Goal: Transaction & Acquisition: Download file/media

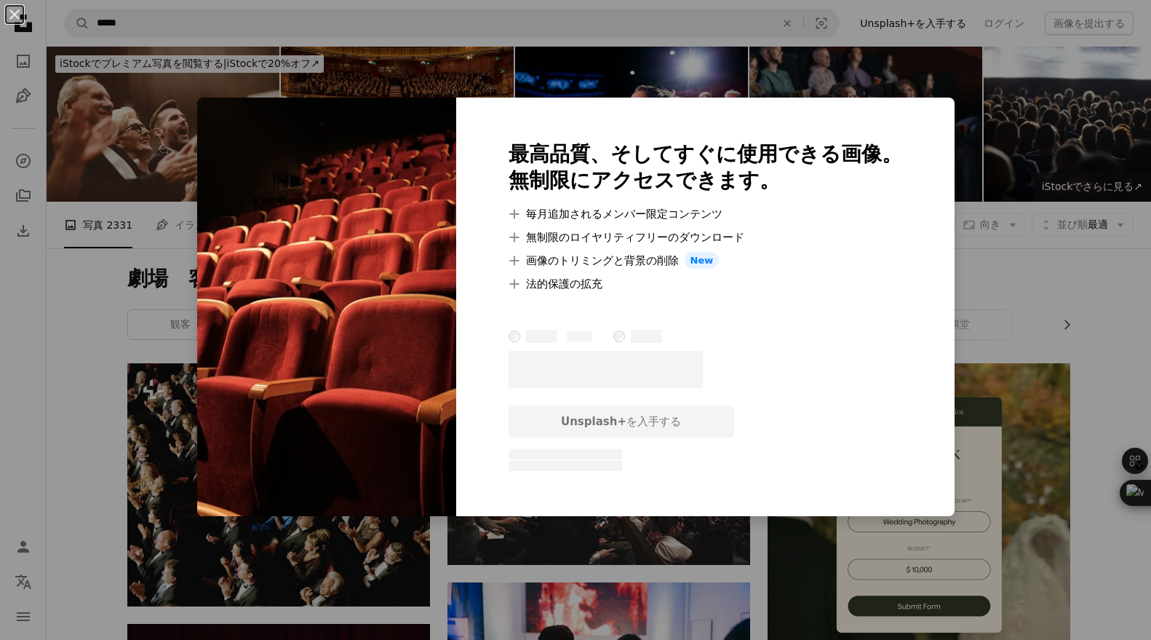
scroll to position [3004, 0]
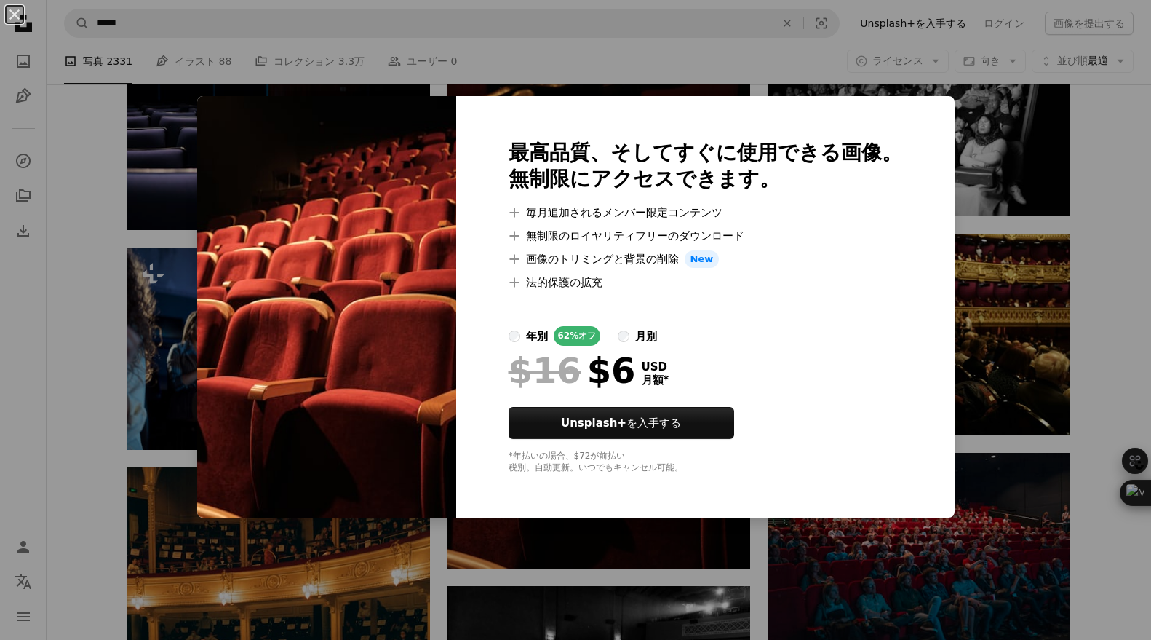
click at [466, 62] on div "An X shape 最高品質、そしてすぐに使用できる画像。 無制限にアクセスできます。 A plus sign 毎月追加されるメンバー限定コンテンツ A p…" at bounding box center [575, 320] width 1151 height 640
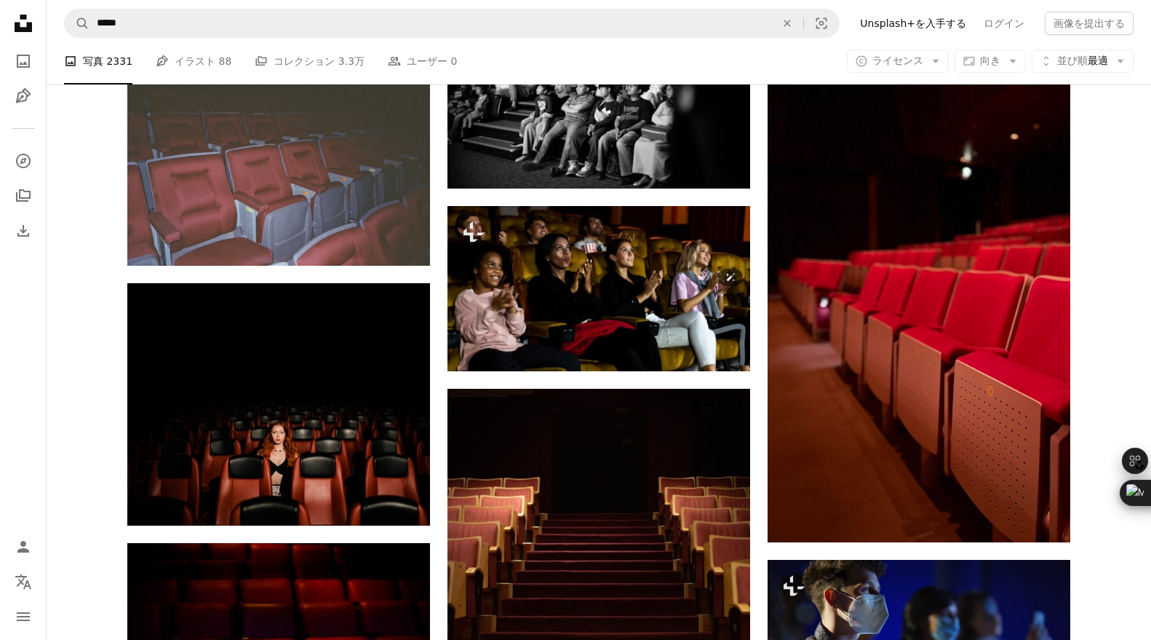
scroll to position [5152, 0]
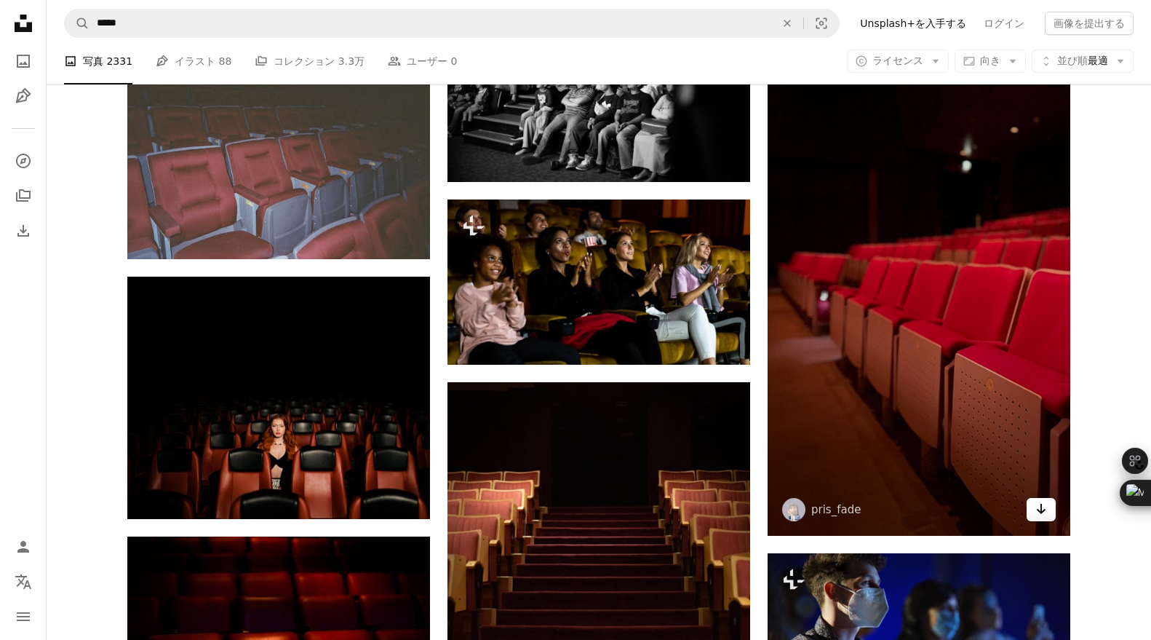
click at [1046, 504] on icon "Arrow pointing down" at bounding box center [1042, 508] width 12 height 17
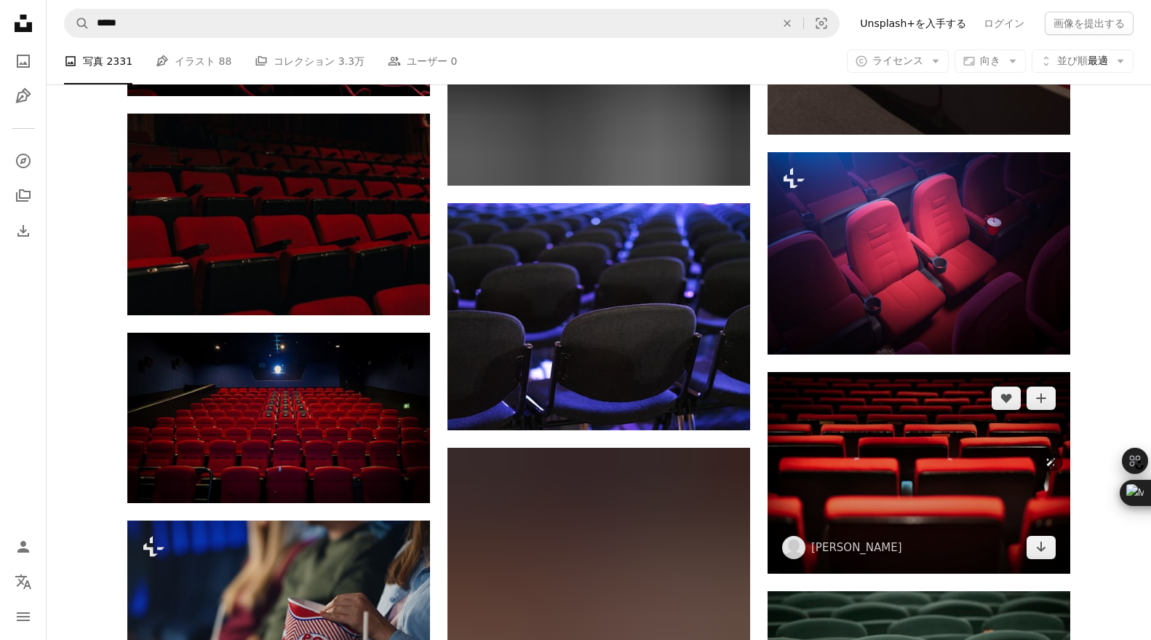
scroll to position [7733, 0]
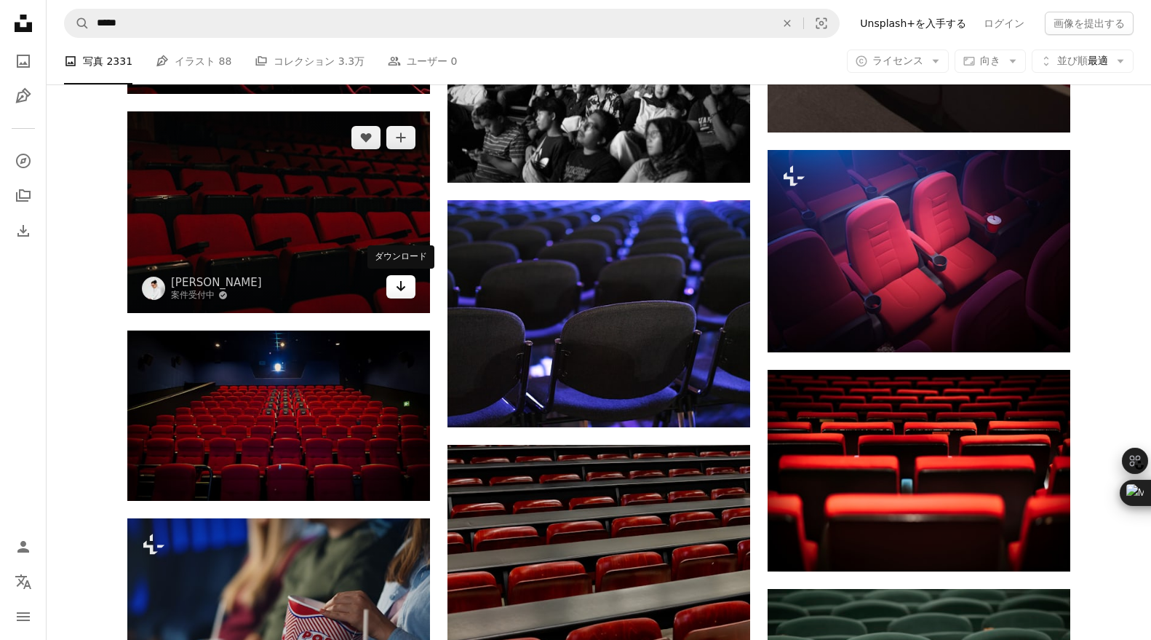
click at [398, 284] on icon "Arrow pointing down" at bounding box center [401, 285] width 12 height 17
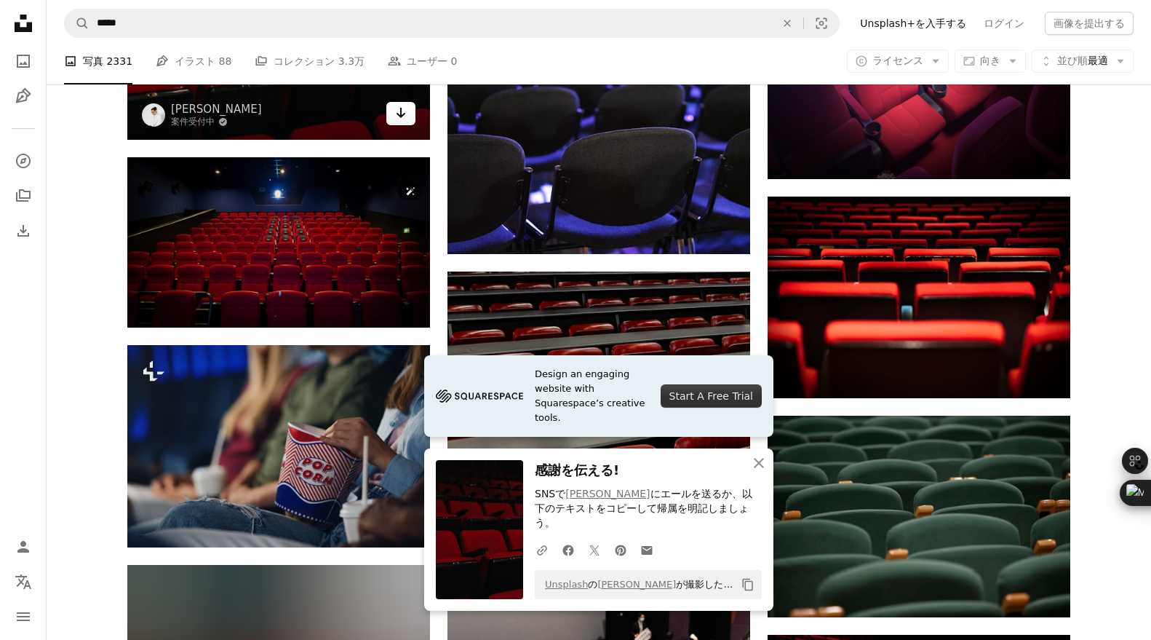
scroll to position [7971, 0]
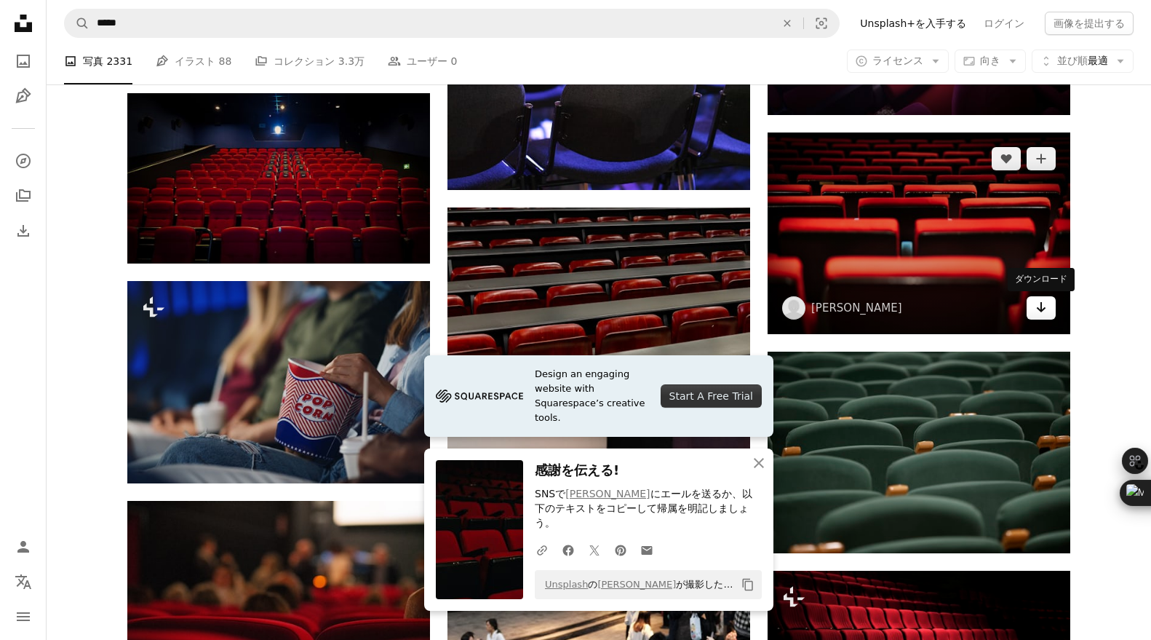
click at [1044, 307] on icon "Arrow pointing down" at bounding box center [1042, 306] width 12 height 17
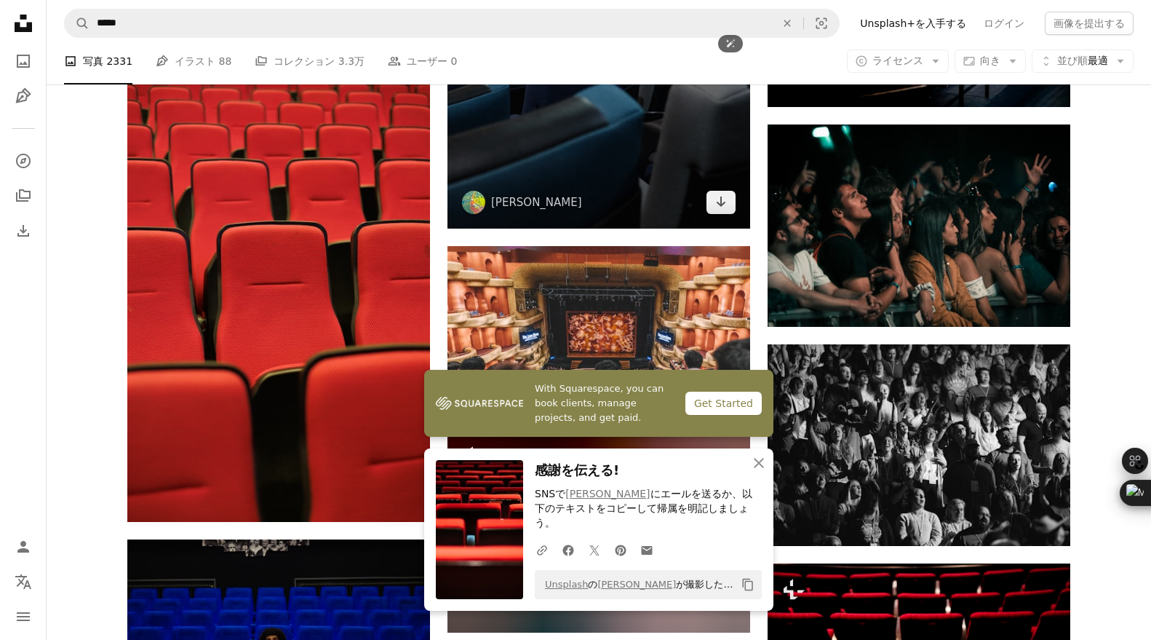
scroll to position [8628, 0]
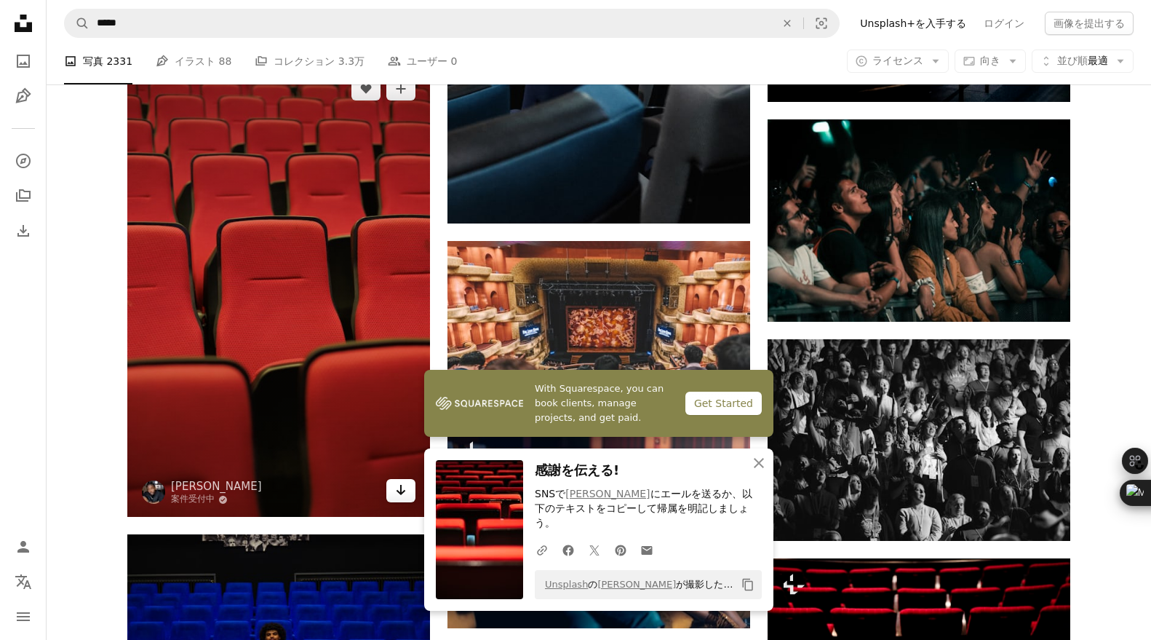
click at [398, 488] on icon "Arrow pointing down" at bounding box center [401, 489] width 12 height 17
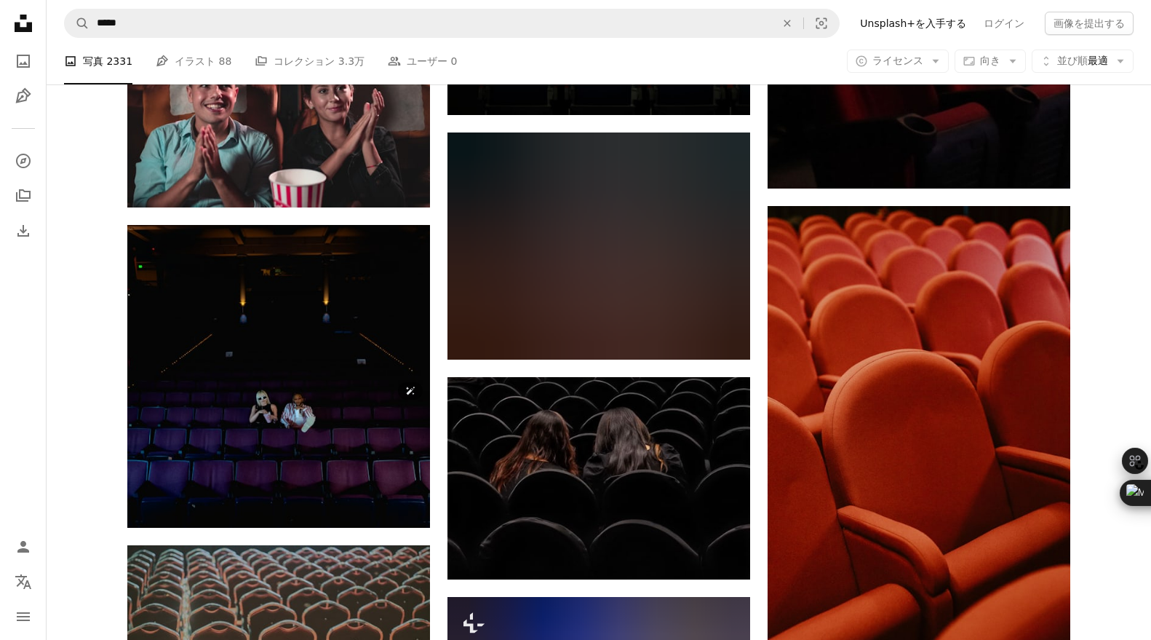
scroll to position [10918, 0]
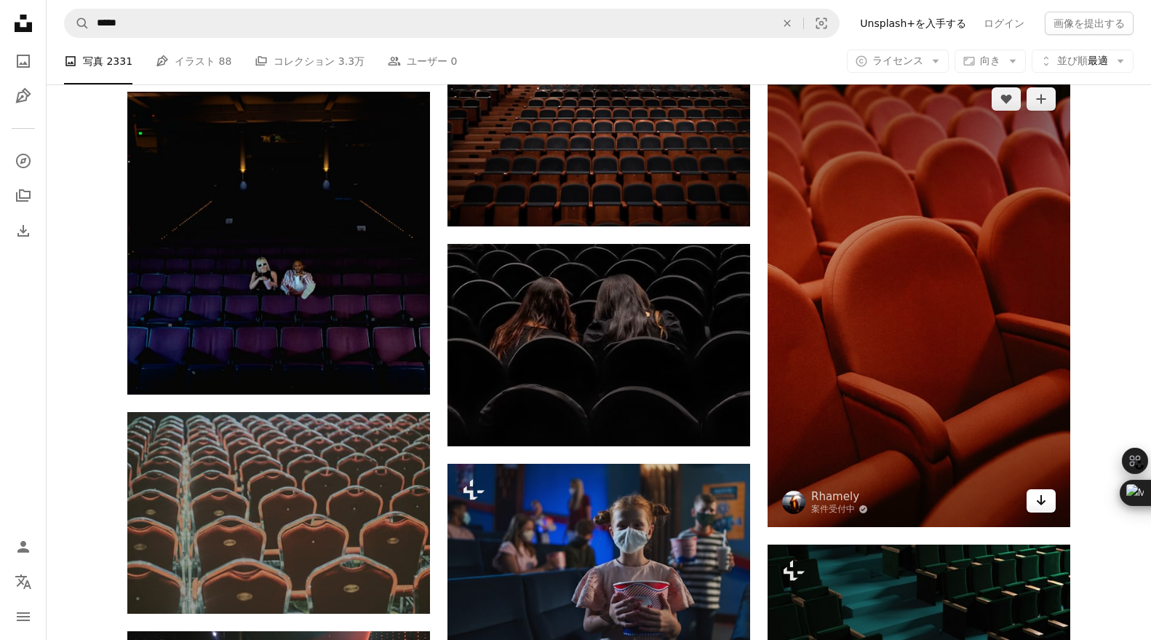
click at [1045, 504] on icon "Arrow pointing down" at bounding box center [1042, 499] width 12 height 17
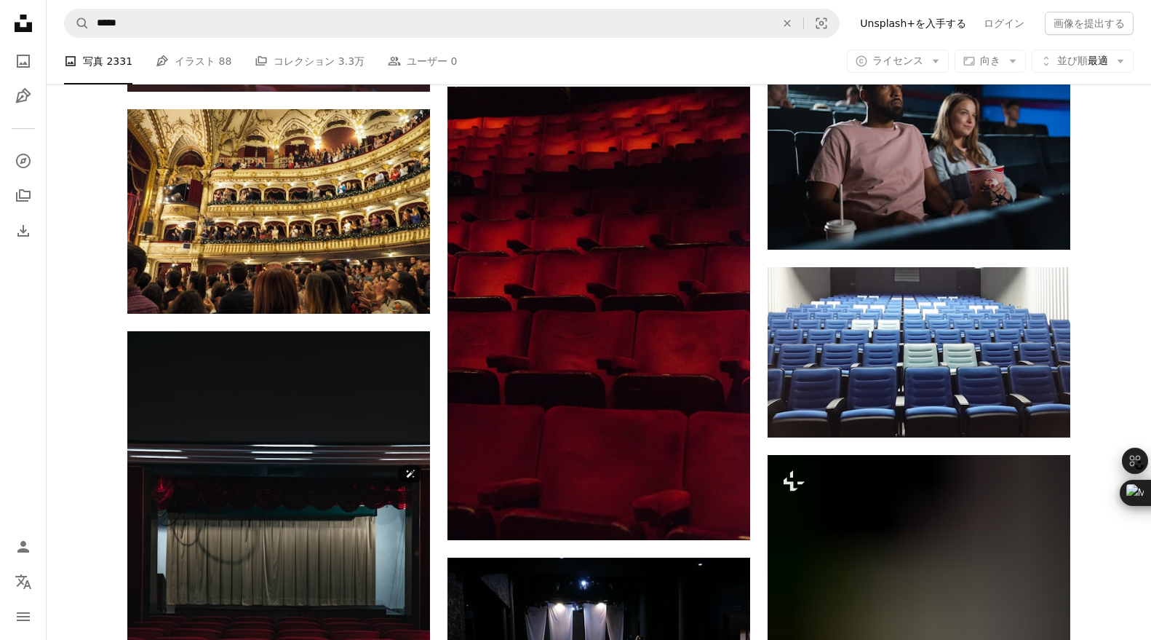
scroll to position [12469, 0]
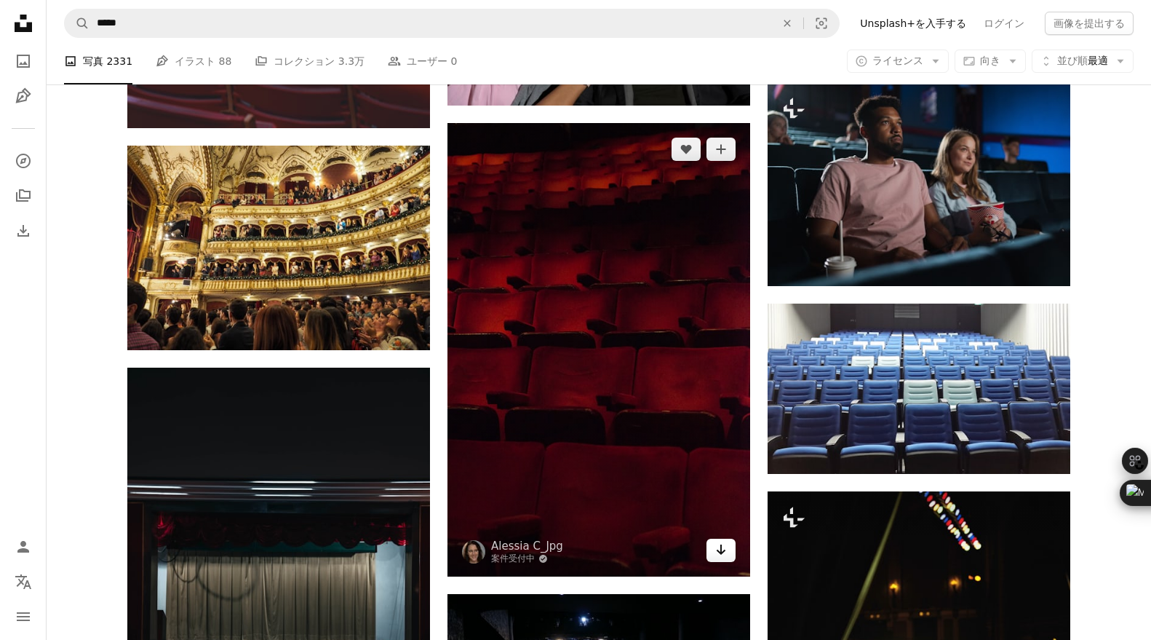
click at [725, 548] on icon "Arrow pointing down" at bounding box center [721, 549] width 12 height 17
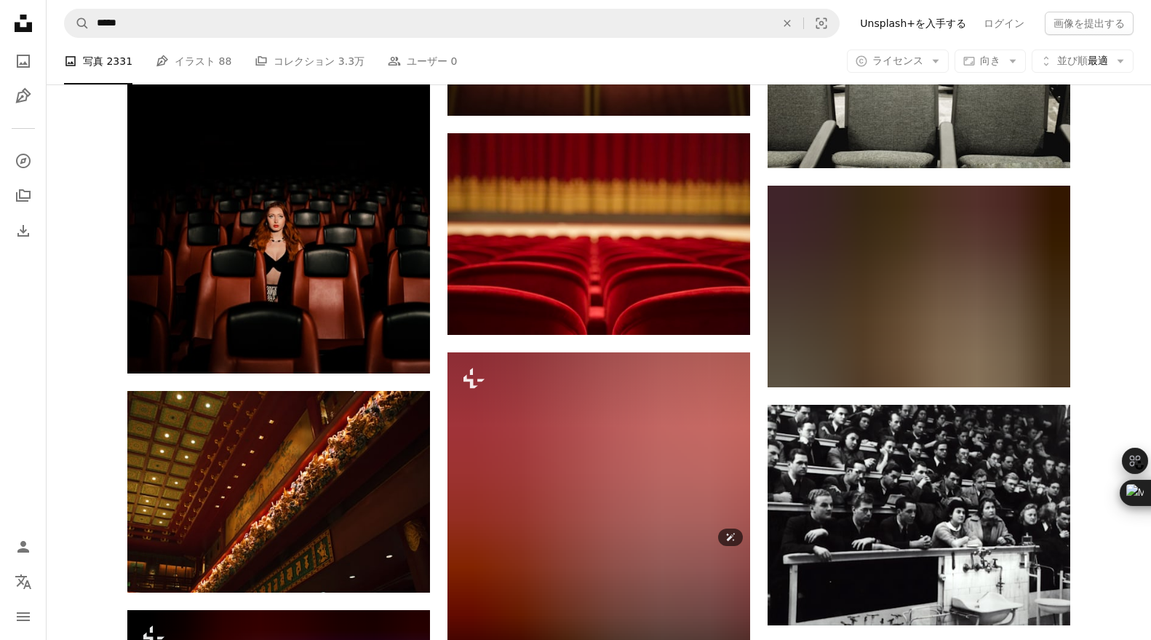
scroll to position [15129, 0]
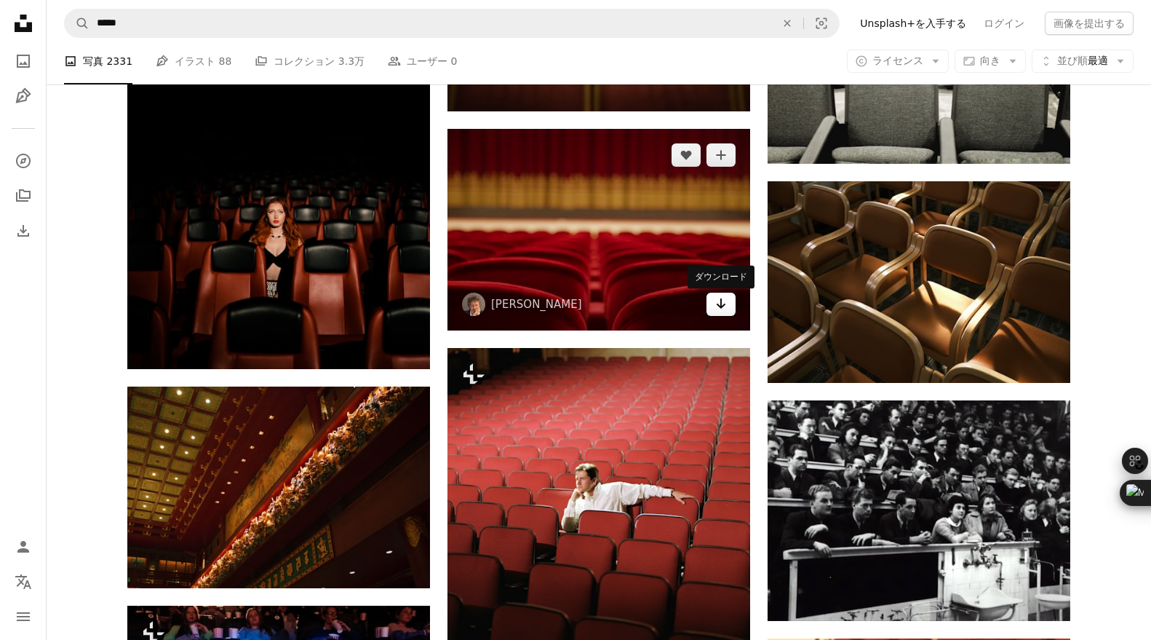
click at [725, 305] on icon "Arrow pointing down" at bounding box center [721, 303] width 12 height 17
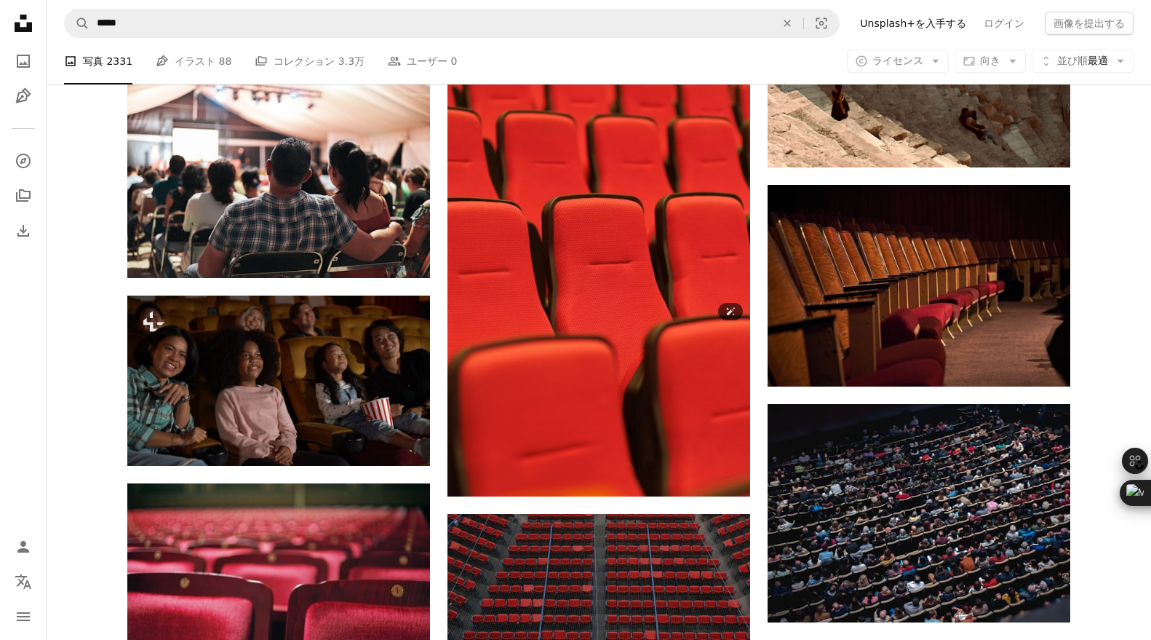
scroll to position [16527, 0]
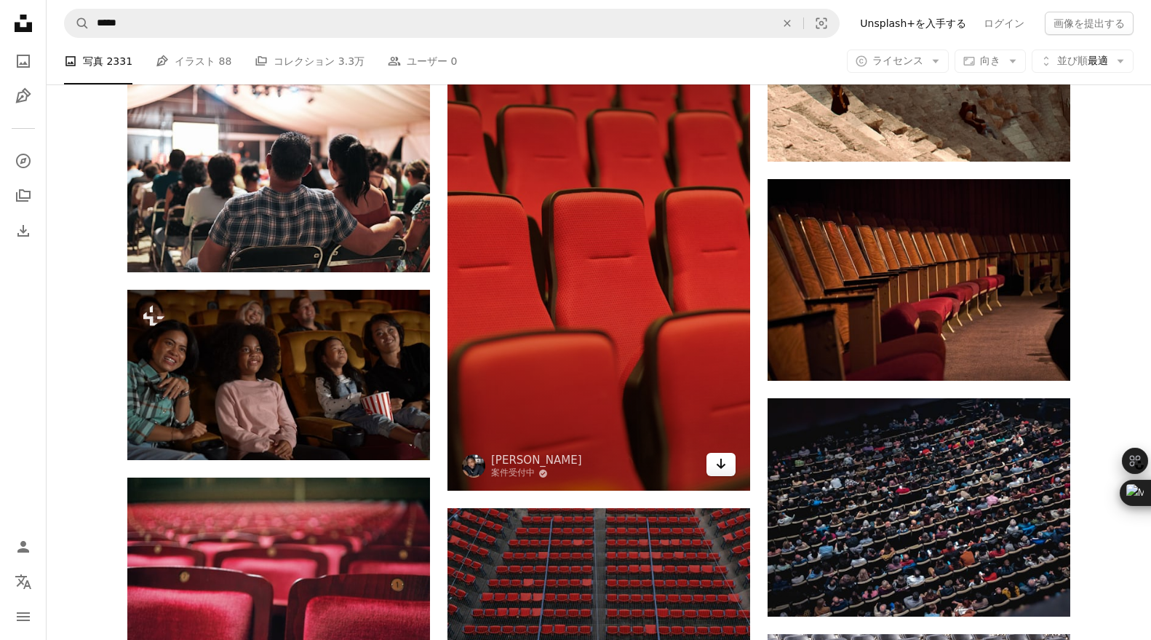
click at [725, 463] on icon "Arrow pointing down" at bounding box center [721, 463] width 12 height 17
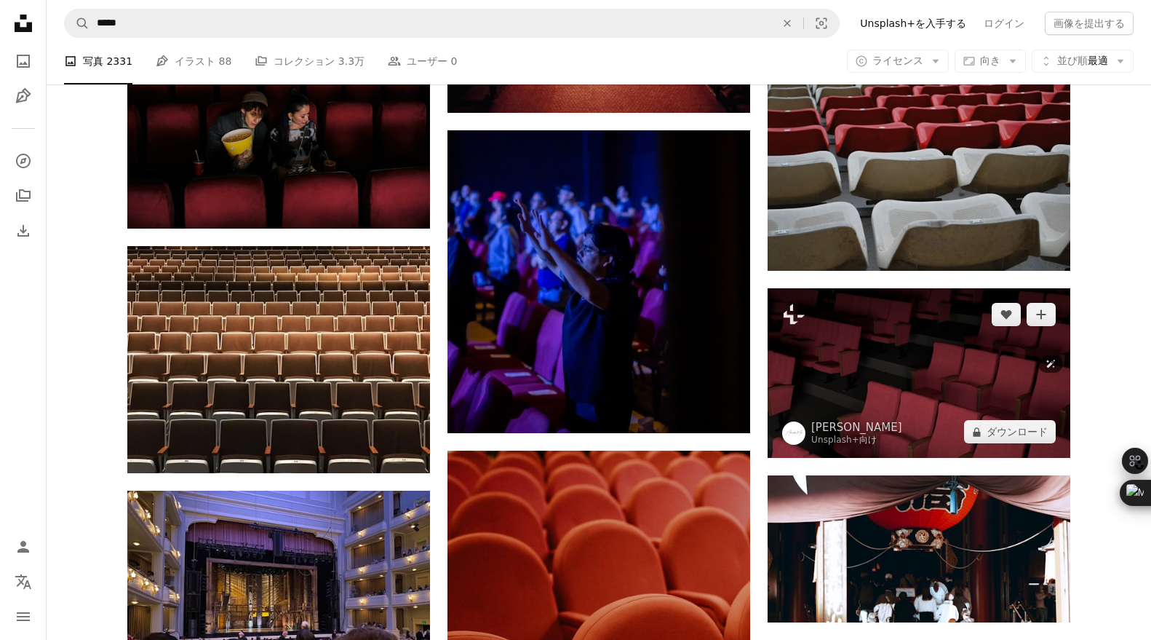
scroll to position [22757, 0]
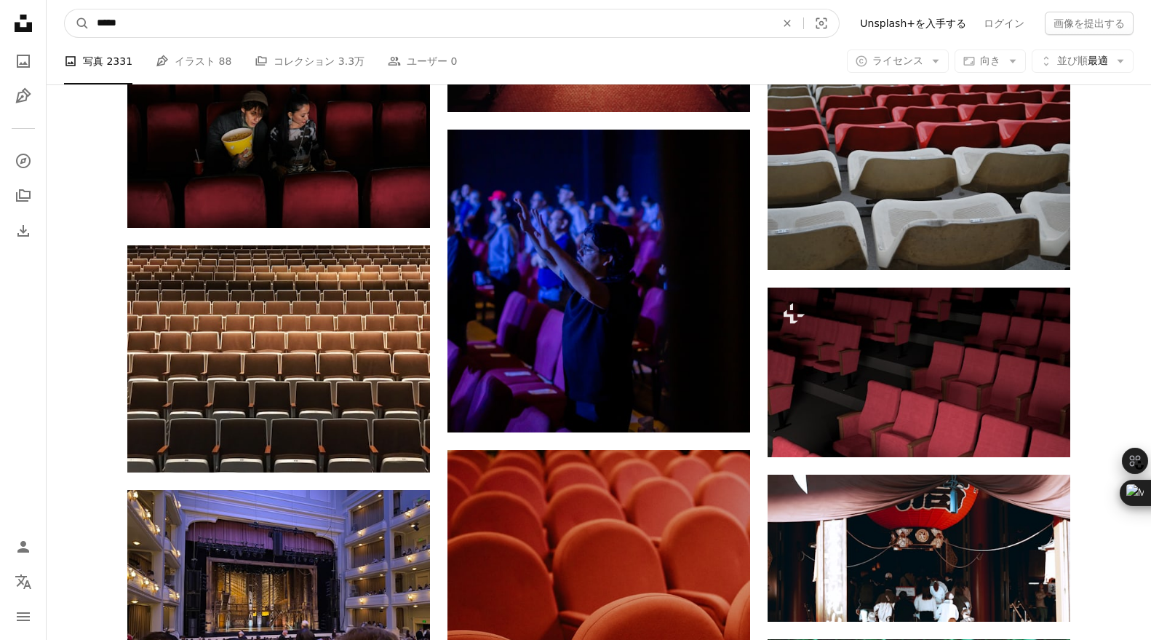
drag, startPoint x: 114, startPoint y: 20, endPoint x: 12, endPoint y: 14, distance: 102.1
type input "**"
click button "A magnifying glass" at bounding box center [77, 23] width 25 height 28
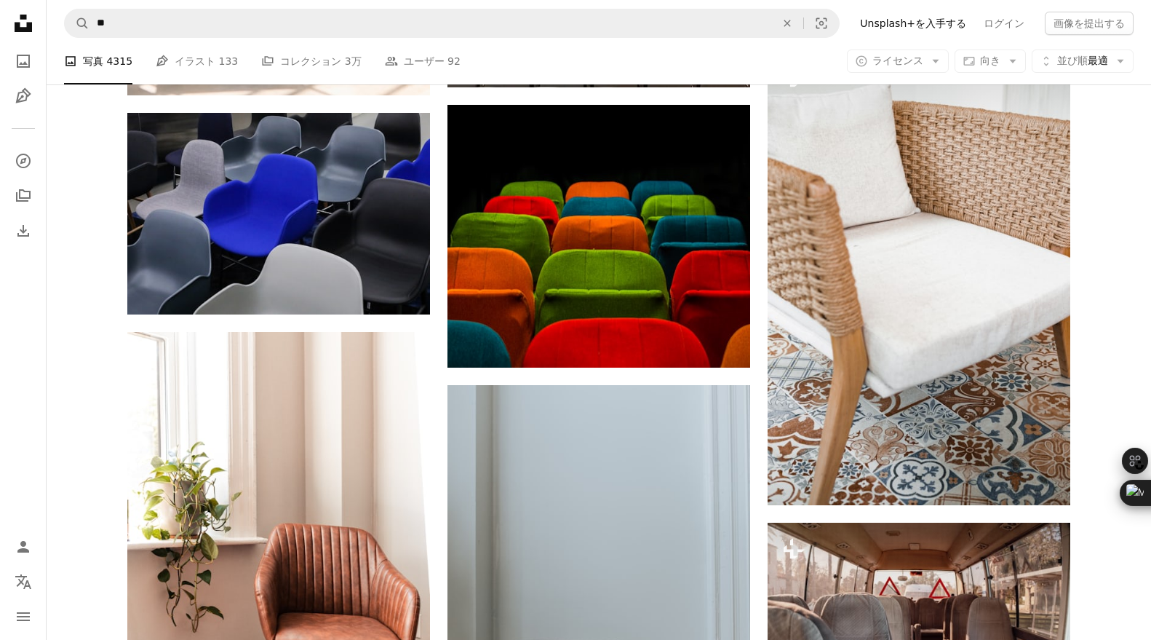
scroll to position [720, 0]
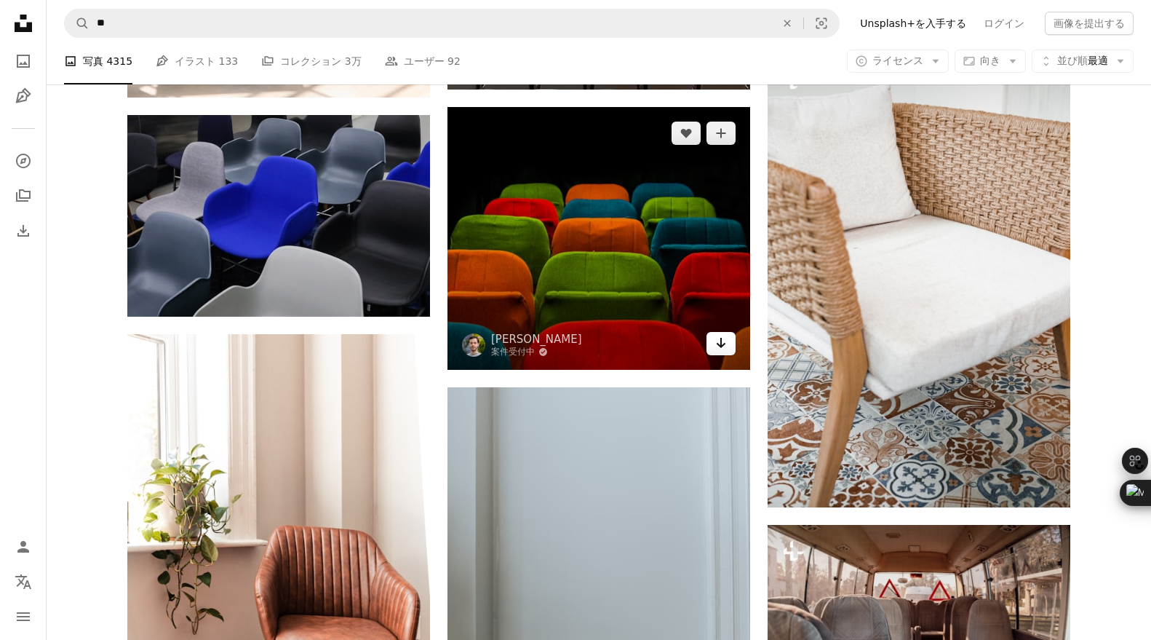
click at [731, 342] on link "Arrow pointing down" at bounding box center [721, 343] width 29 height 23
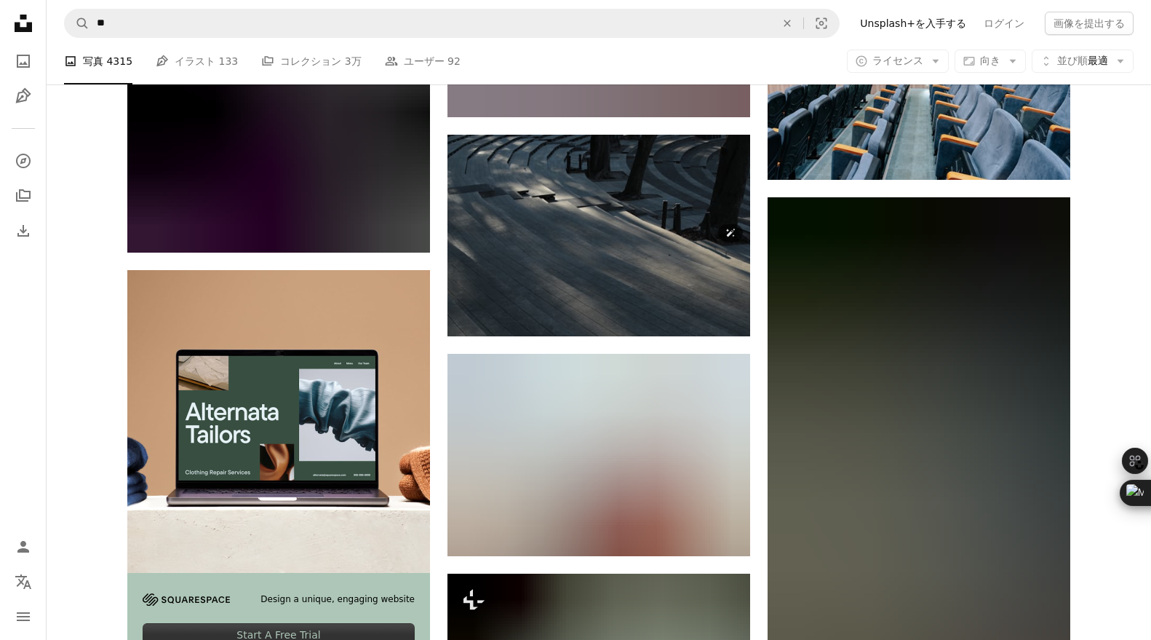
scroll to position [2922, 0]
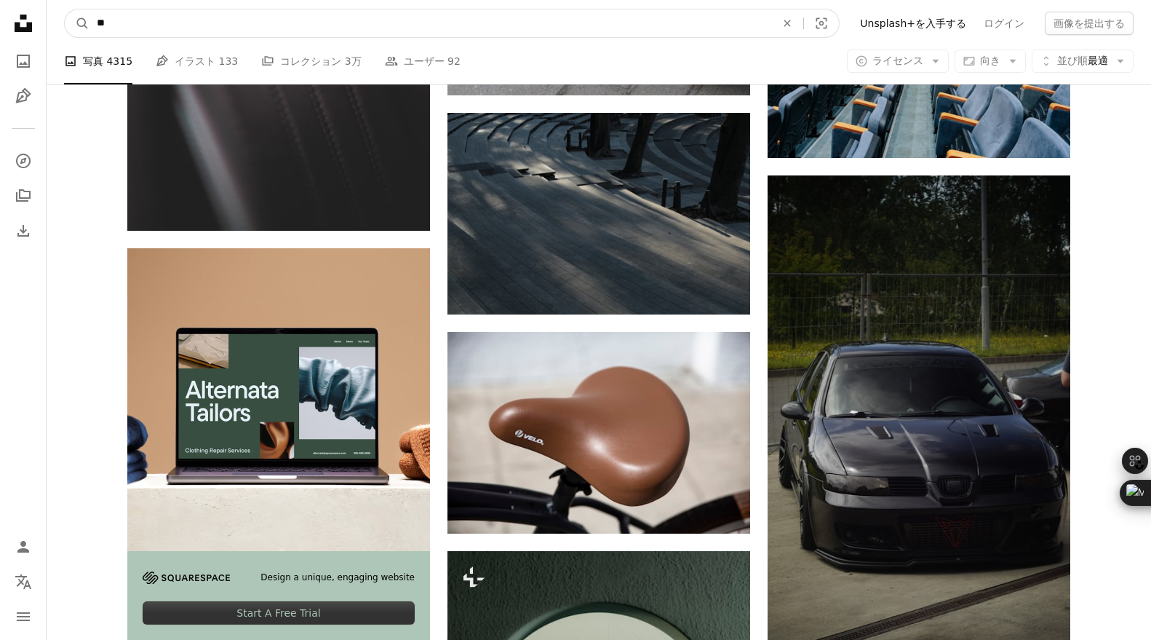
click at [191, 19] on input "**" at bounding box center [431, 23] width 682 height 28
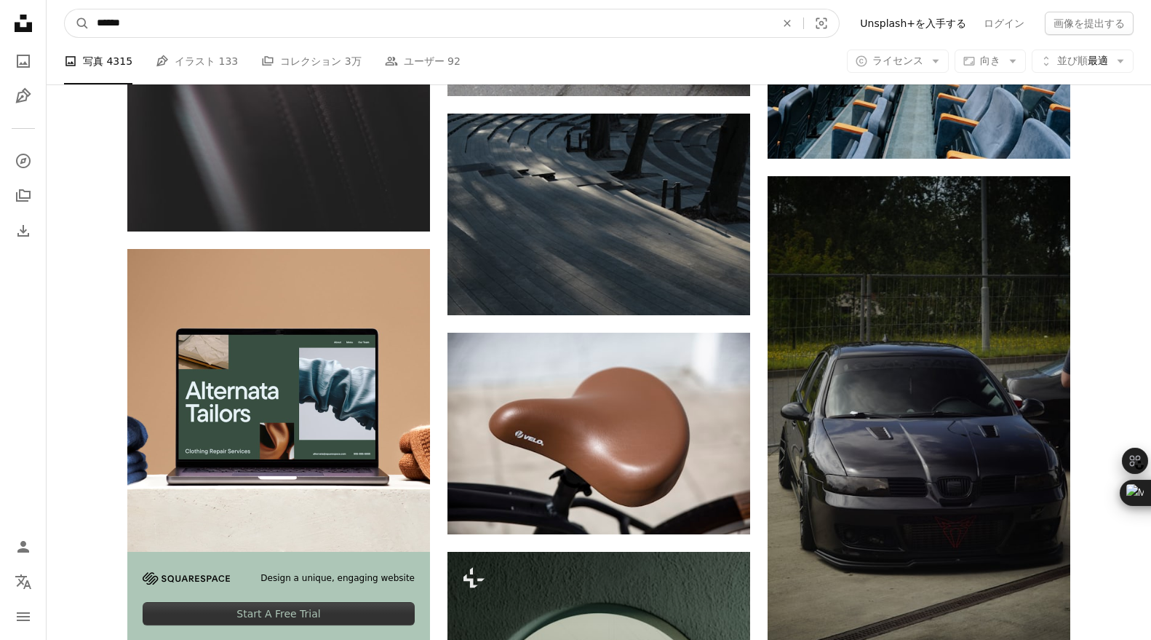
type input "*****"
click button "A magnifying glass" at bounding box center [77, 23] width 25 height 28
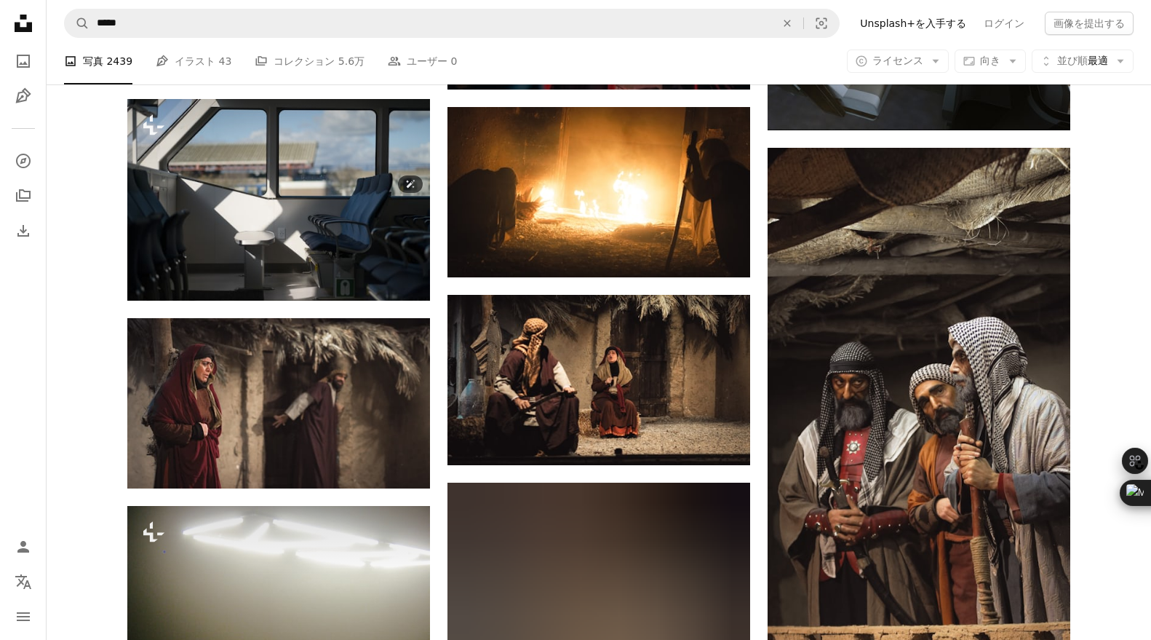
scroll to position [9603, 0]
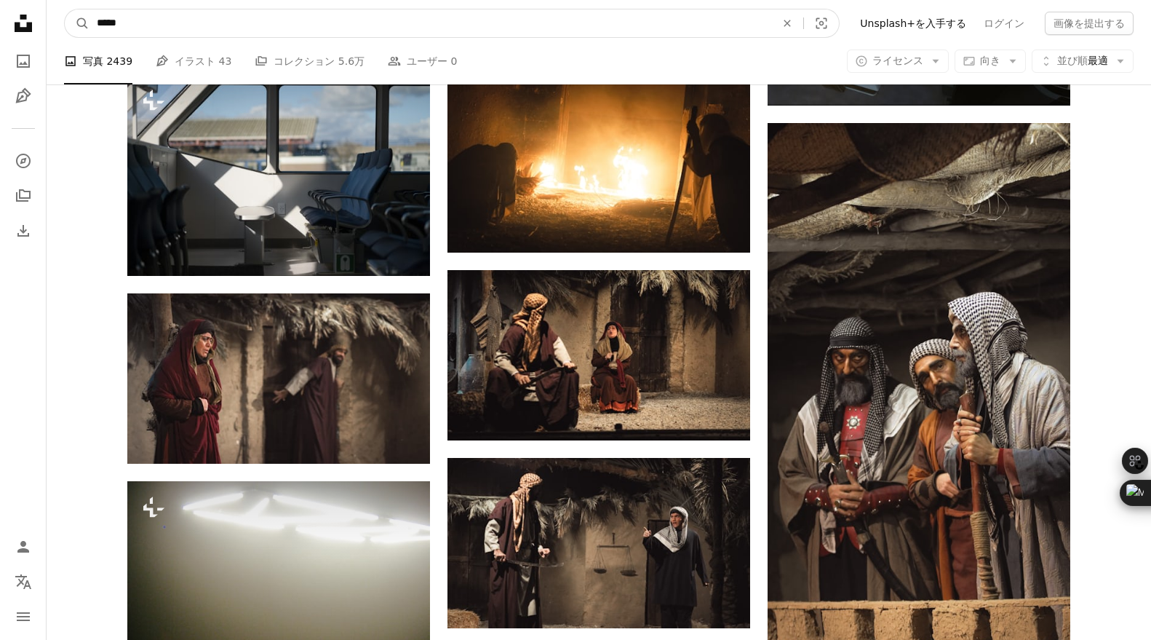
click at [183, 23] on input "*****" at bounding box center [431, 23] width 682 height 28
type input "**"
click at [65, 9] on button "A magnifying glass" at bounding box center [77, 23] width 25 height 28
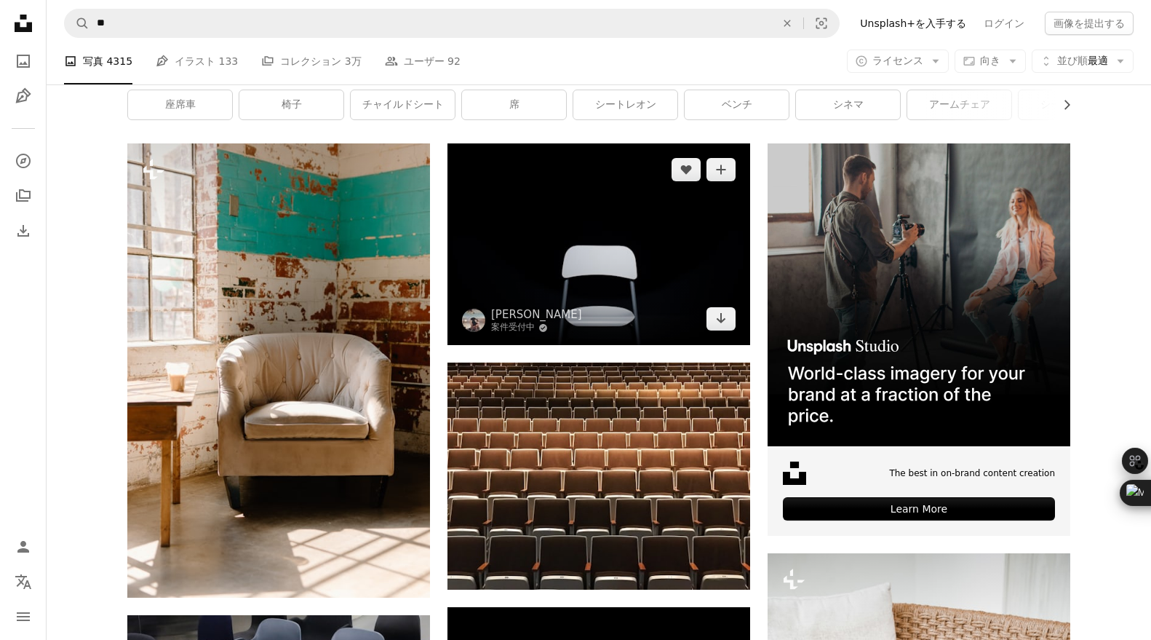
scroll to position [210, 0]
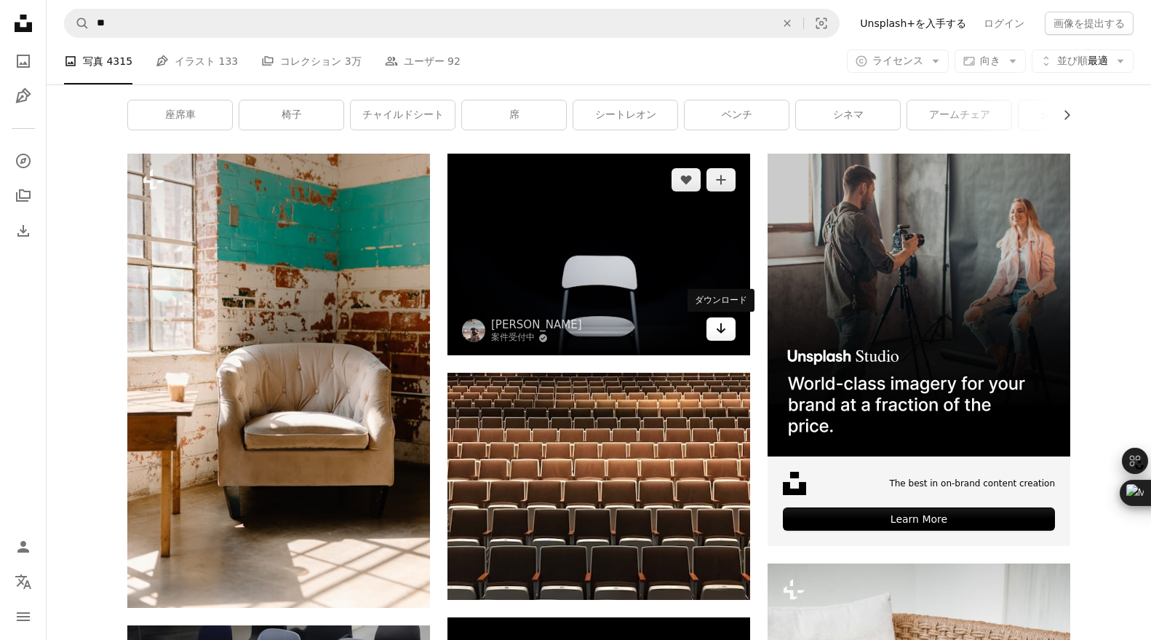
click at [710, 339] on link "Arrow pointing down" at bounding box center [721, 328] width 29 height 23
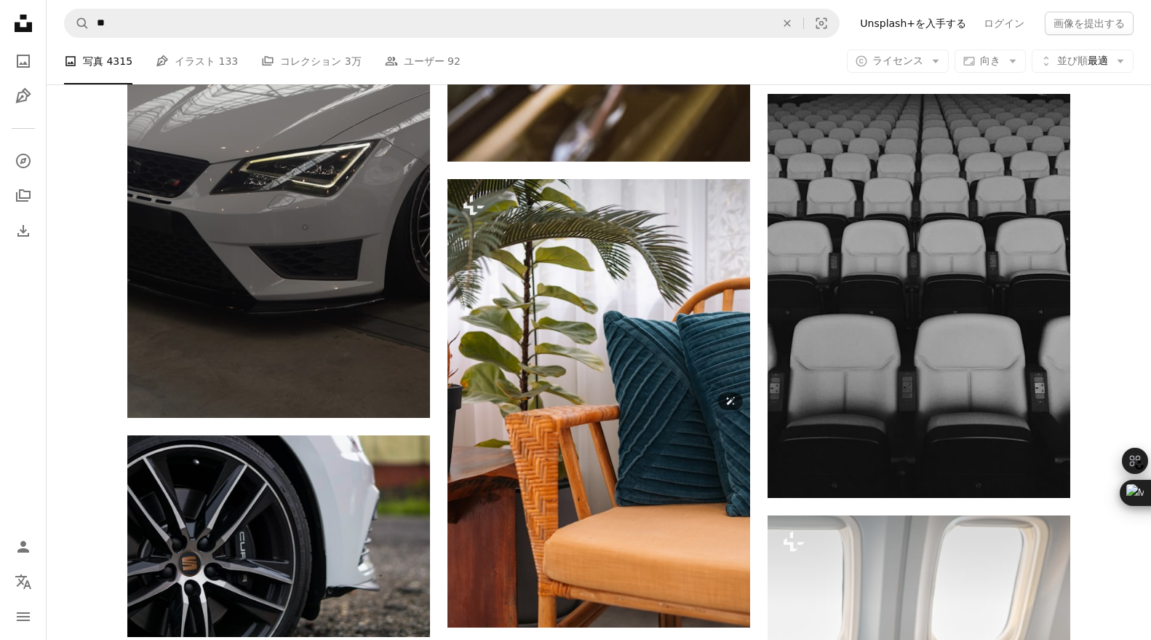
scroll to position [8181, 0]
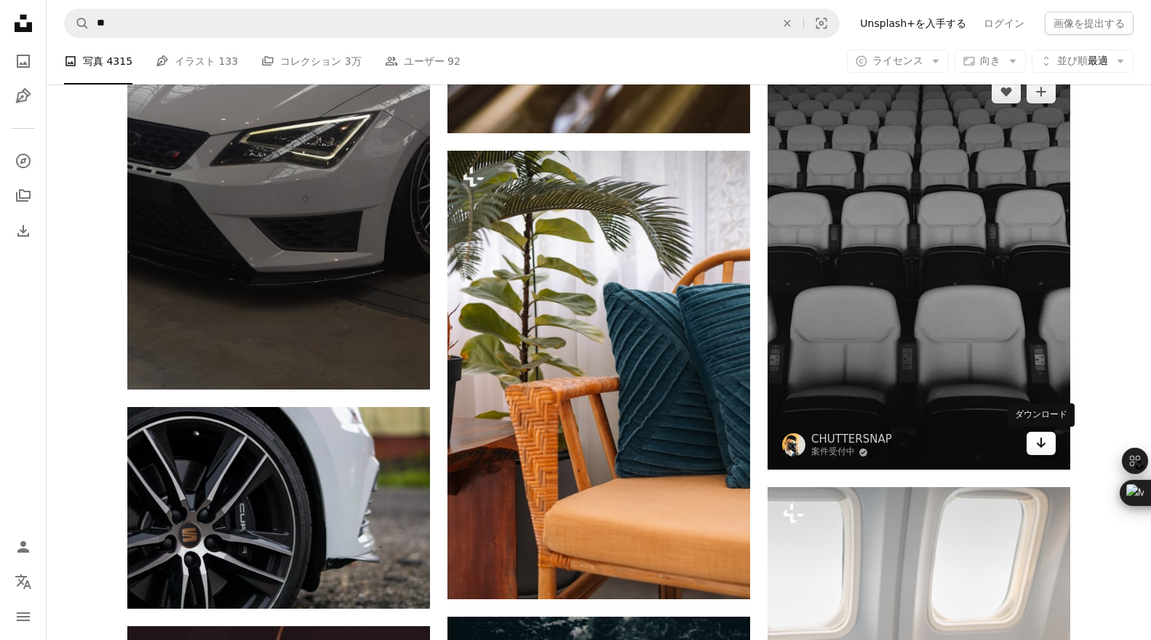
click at [1049, 445] on link "Arrow pointing down" at bounding box center [1041, 443] width 29 height 23
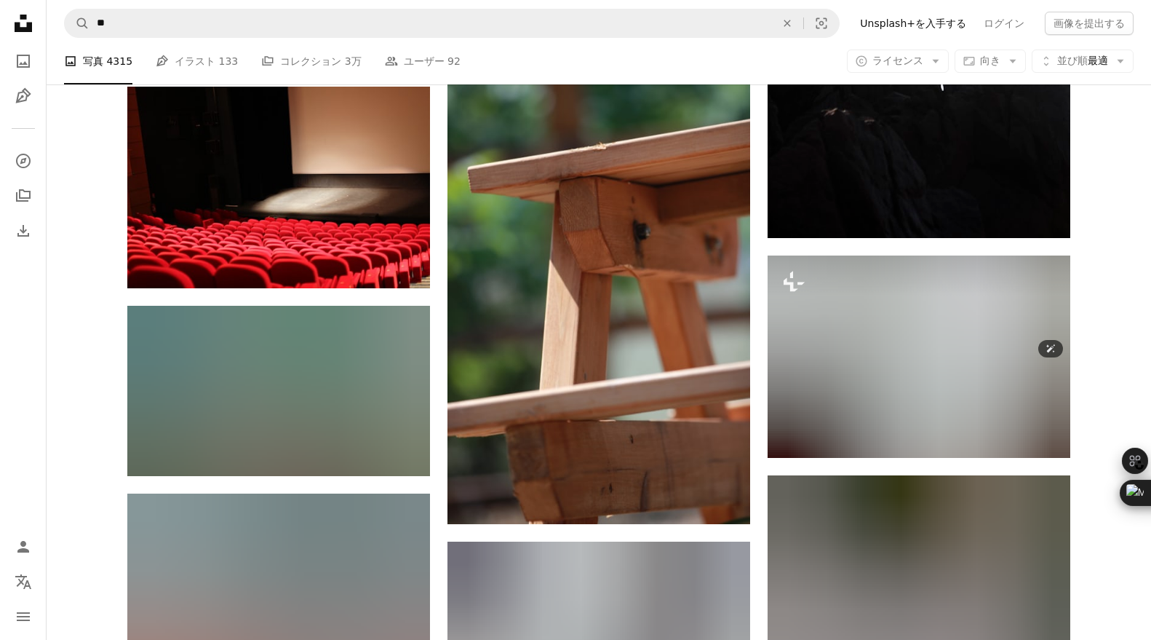
scroll to position [24026, 0]
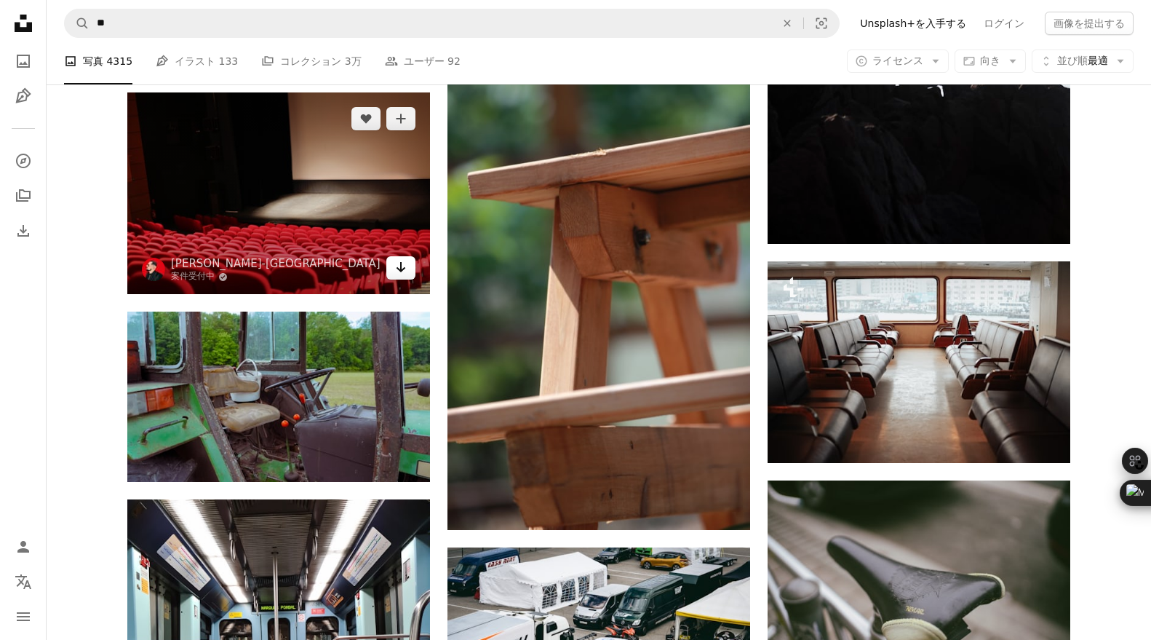
click at [409, 266] on link "Arrow pointing down" at bounding box center [400, 267] width 29 height 23
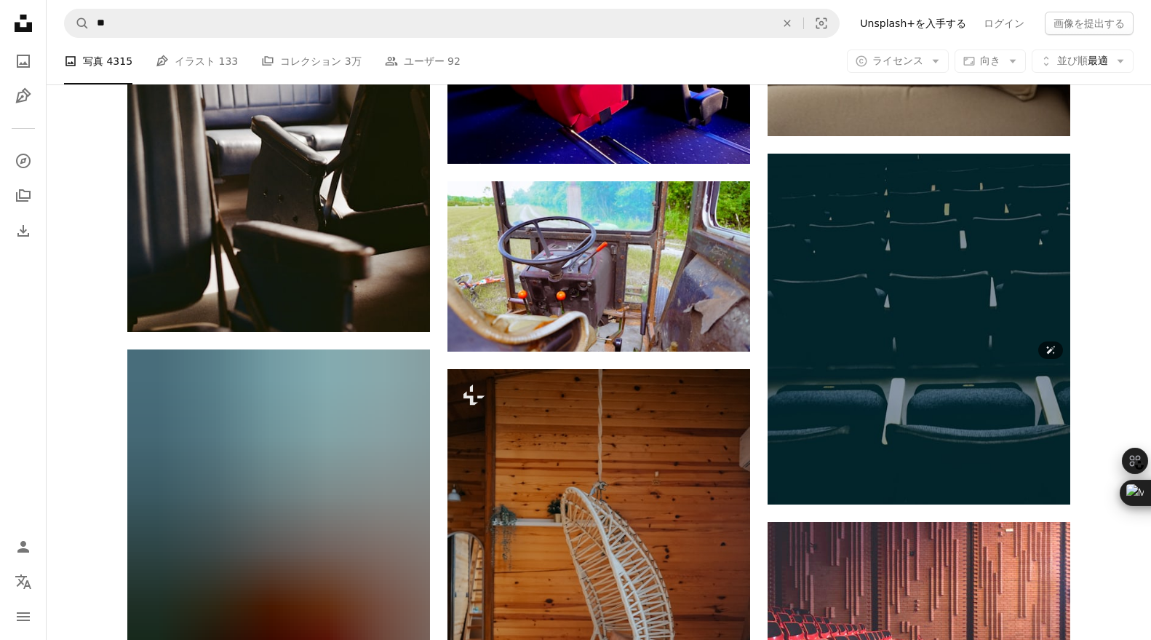
scroll to position [22859, 0]
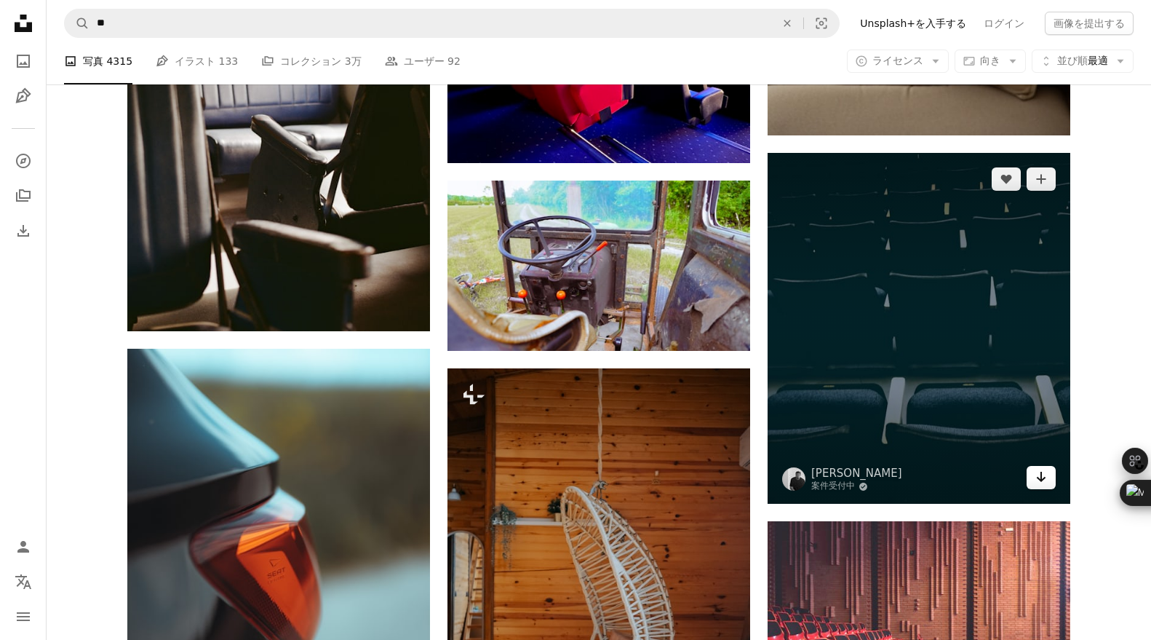
click at [1036, 477] on icon "Arrow pointing down" at bounding box center [1042, 476] width 12 height 17
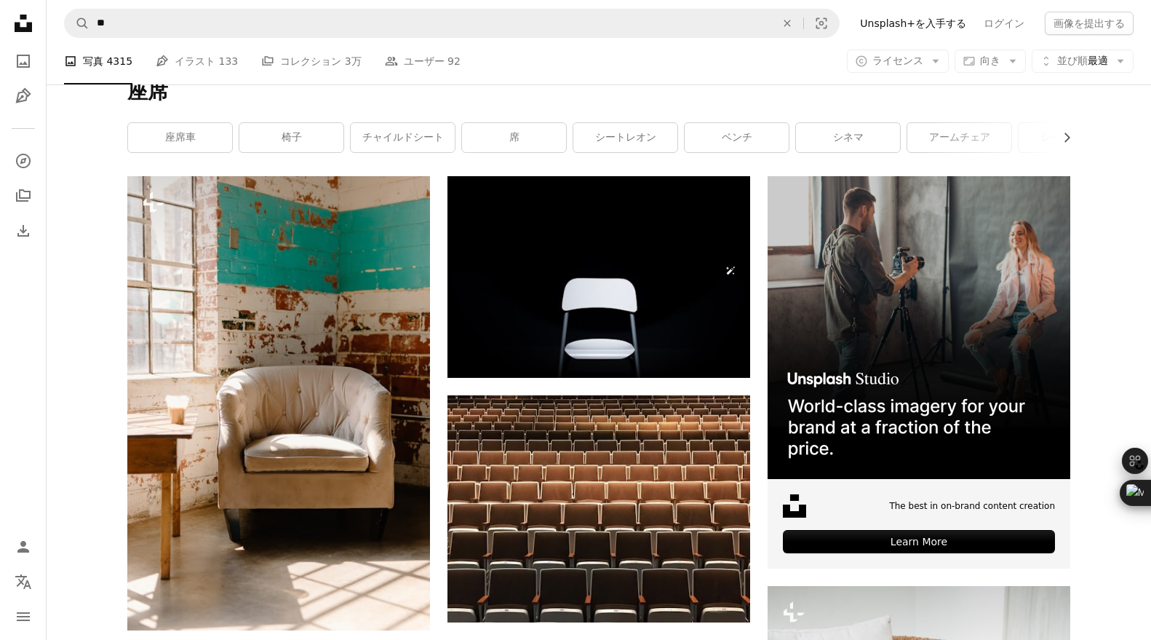
scroll to position [232, 0]
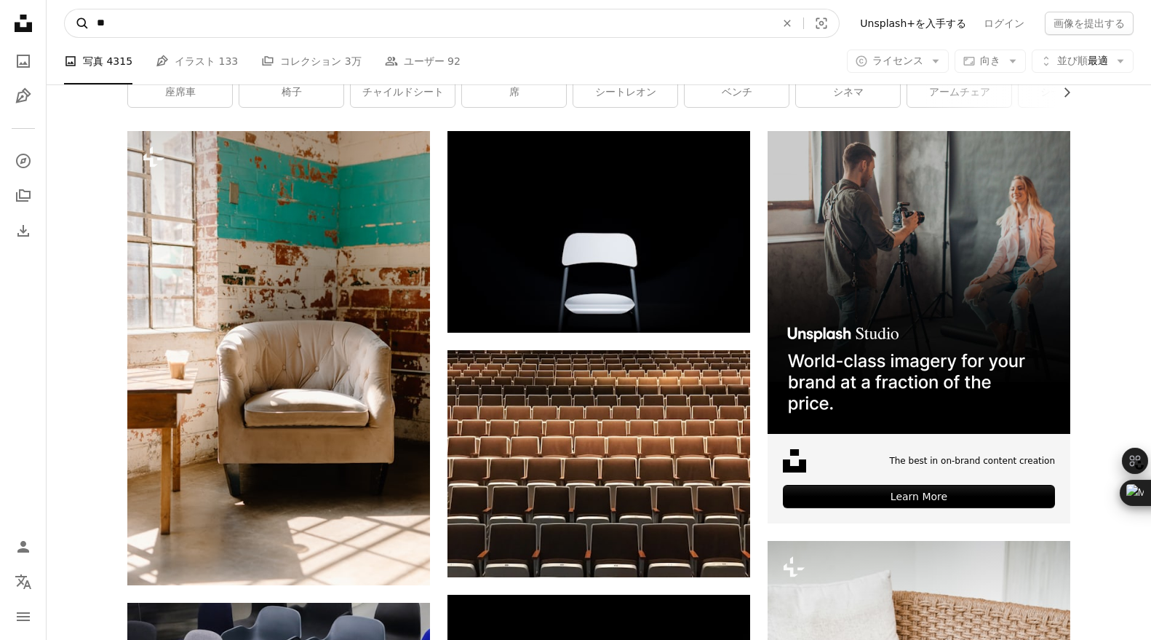
drag, startPoint x: 179, startPoint y: 23, endPoint x: 68, endPoint y: 12, distance: 111.9
click at [68, 12] on form "A magnifying glass ** An X shape Visual search" at bounding box center [452, 23] width 776 height 29
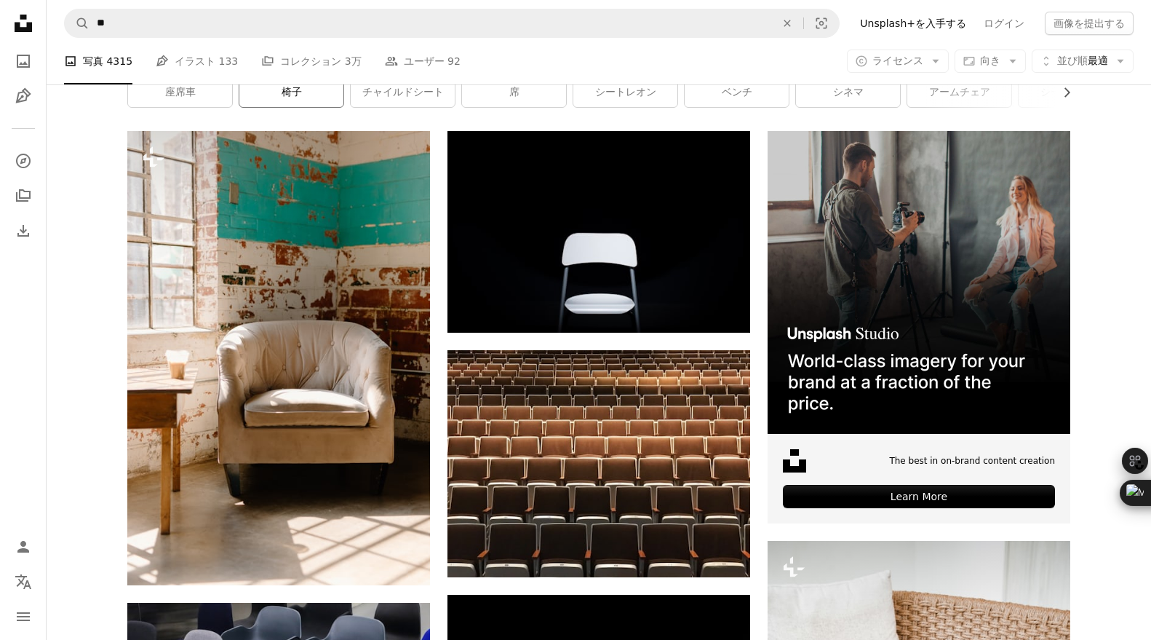
click at [295, 91] on link "椅子" at bounding box center [291, 92] width 104 height 29
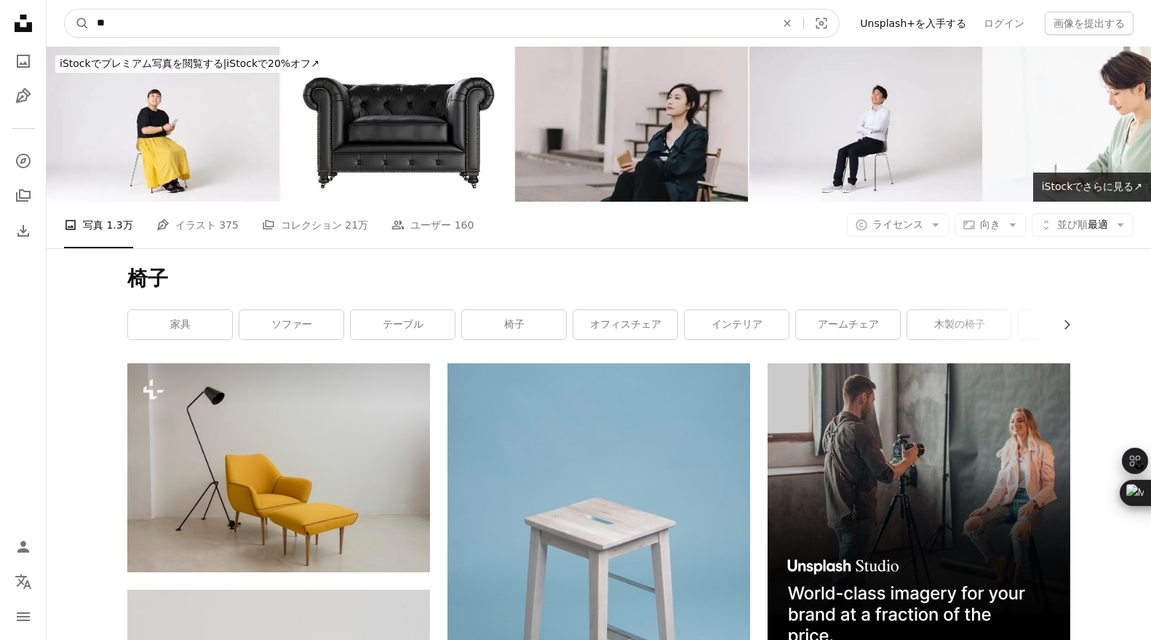
drag, startPoint x: 175, startPoint y: 23, endPoint x: 39, endPoint y: 18, distance: 136.2
type input "********"
click button "A magnifying glass" at bounding box center [77, 23] width 25 height 28
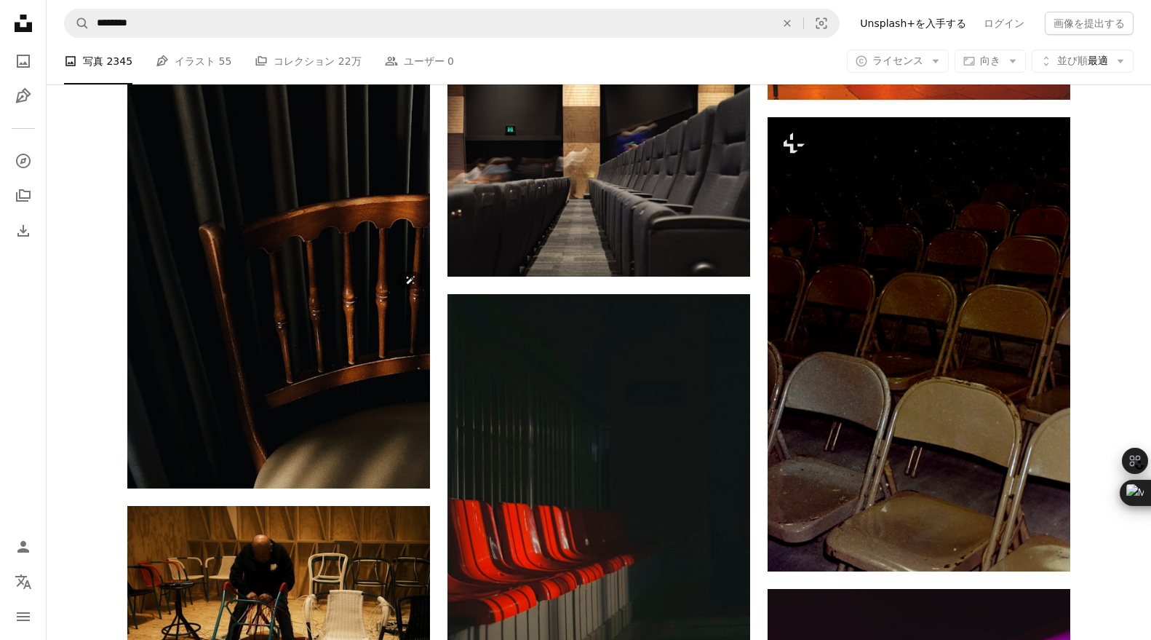
scroll to position [3936, 0]
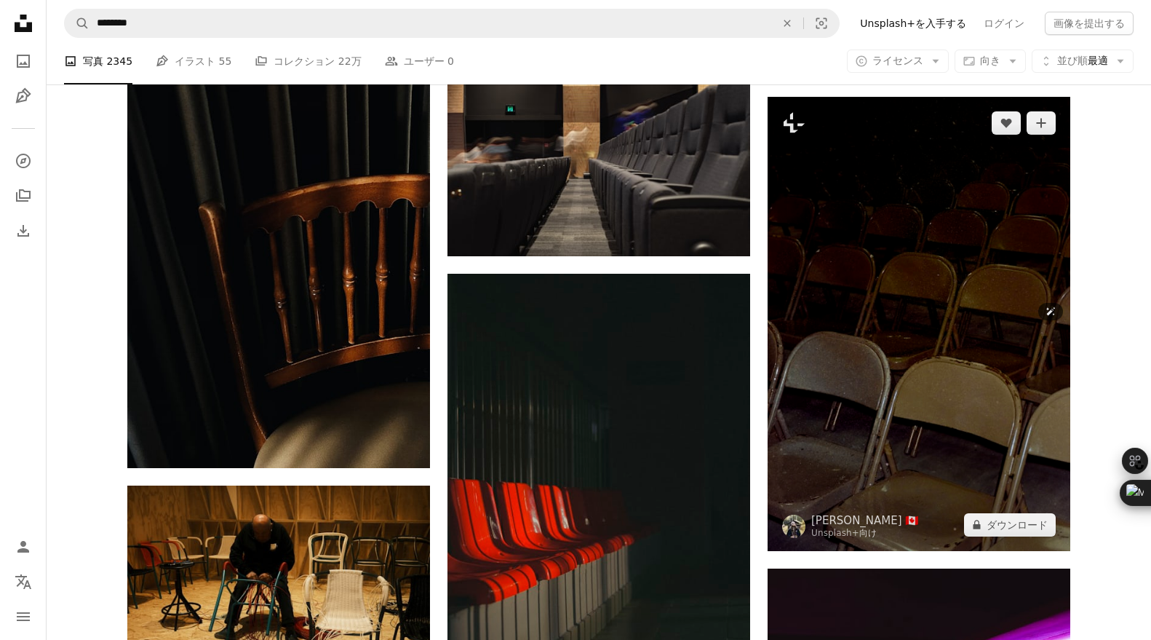
click at [895, 327] on img at bounding box center [919, 324] width 303 height 454
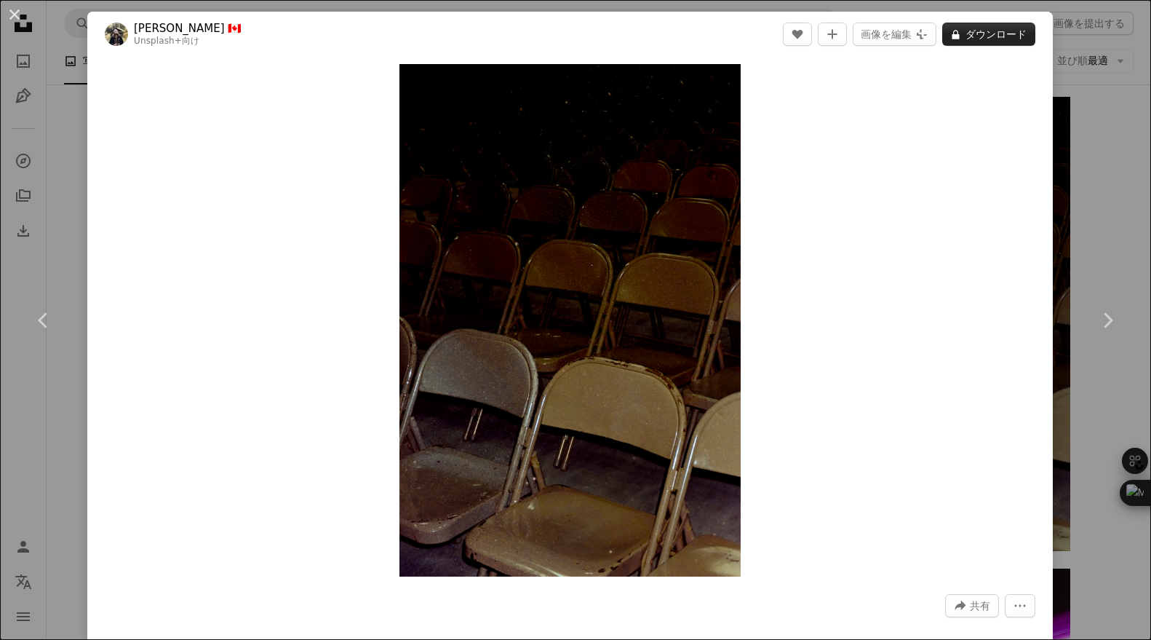
click at [1019, 24] on button "A lock ダウンロード" at bounding box center [989, 34] width 93 height 23
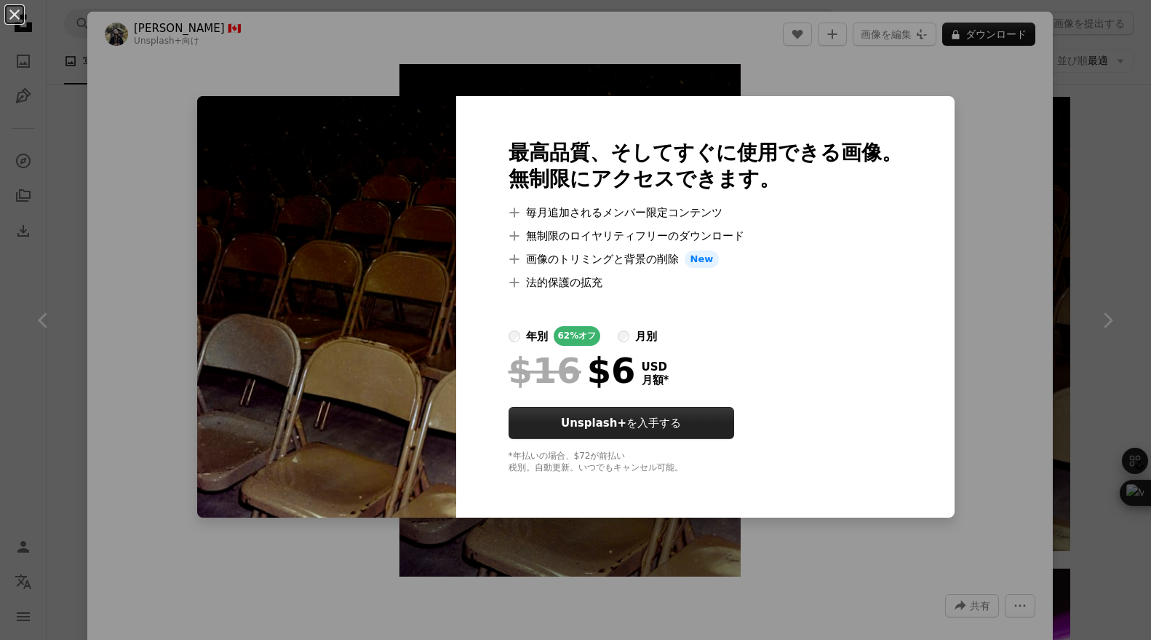
click at [666, 416] on button "Unsplash+ を入手する" at bounding box center [622, 423] width 226 height 32
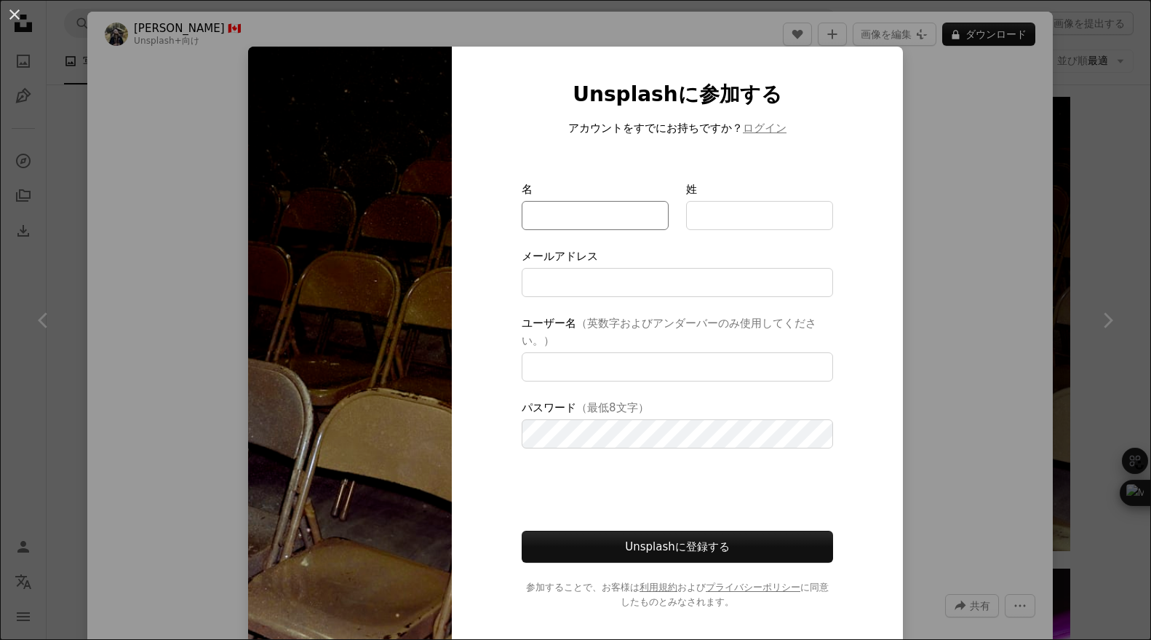
type input "**********"
click at [612, 211] on input "名" at bounding box center [595, 215] width 147 height 29
drag, startPoint x: 830, startPoint y: 157, endPoint x: 804, endPoint y: 134, distance: 35.1
click at [829, 154] on div at bounding box center [678, 159] width 312 height 44
click at [775, 127] on button "ログイン" at bounding box center [765, 127] width 44 height 17
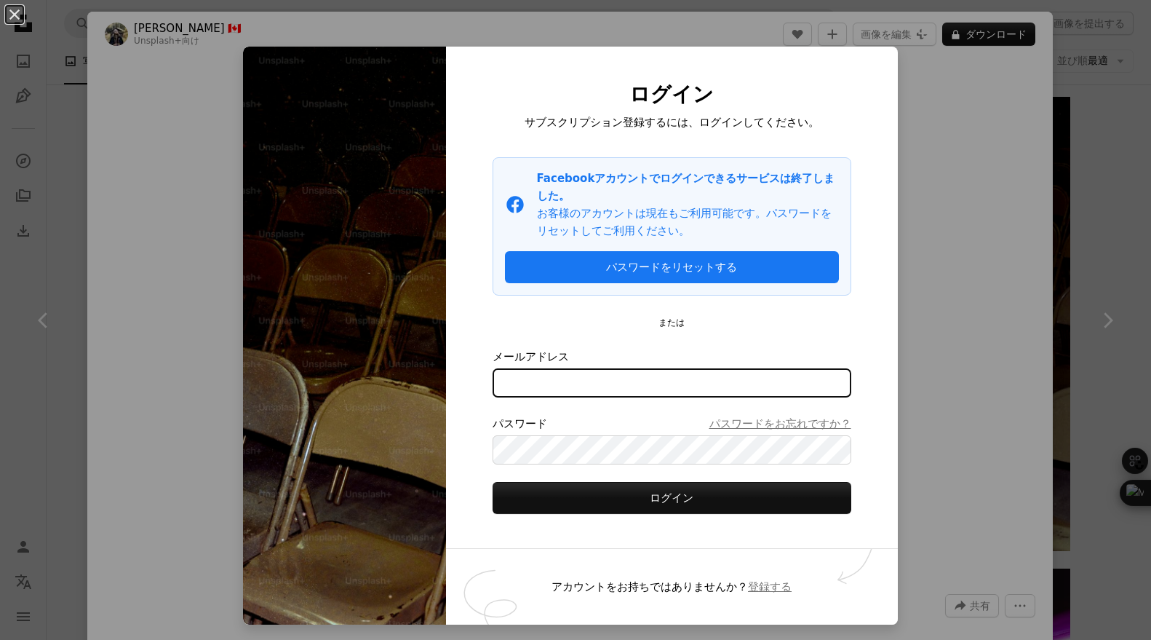
click at [558, 382] on input "メールアドレス" at bounding box center [672, 382] width 359 height 29
type input "**********"
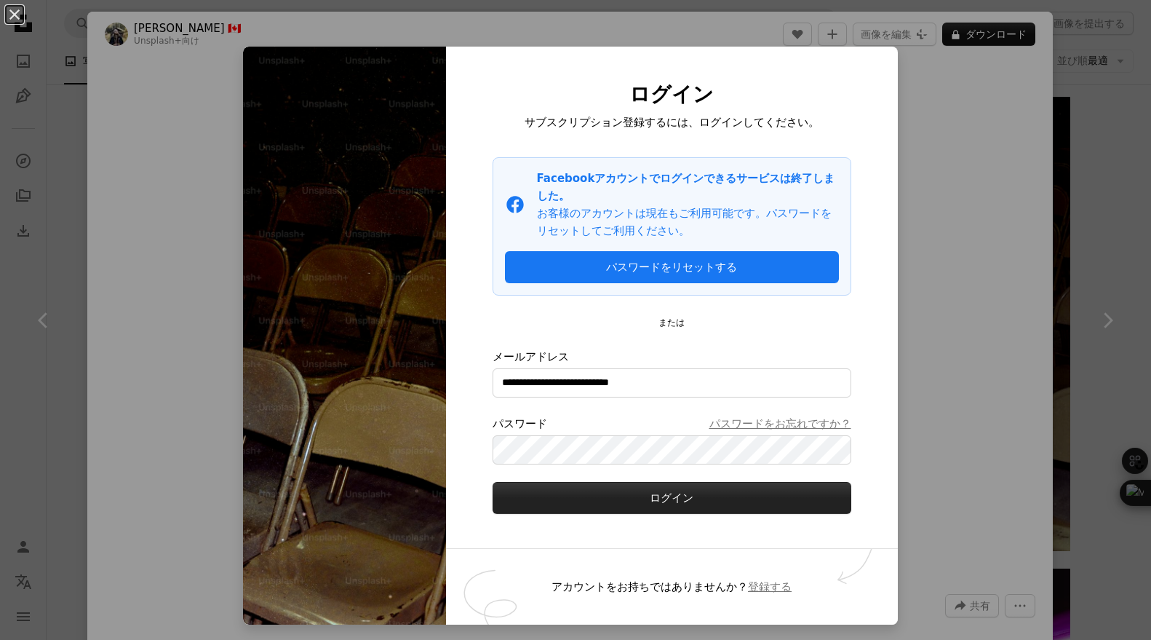
click at [624, 493] on button "ログイン" at bounding box center [672, 498] width 359 height 32
